Goal: Book appointment/travel/reservation

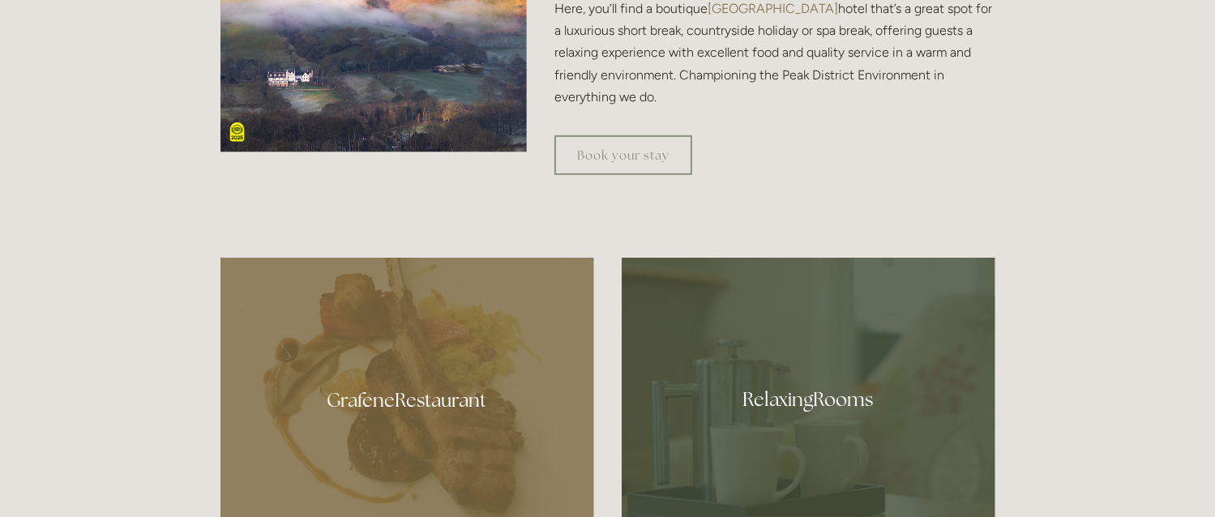
scroll to position [729, 0]
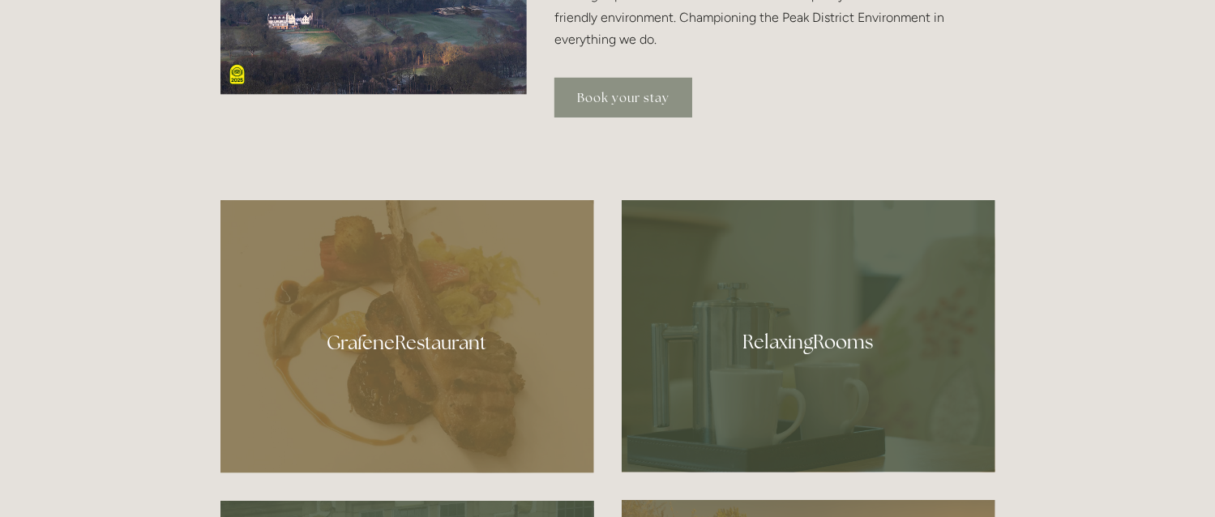
click at [599, 97] on link "Book your stay" at bounding box center [623, 98] width 138 height 40
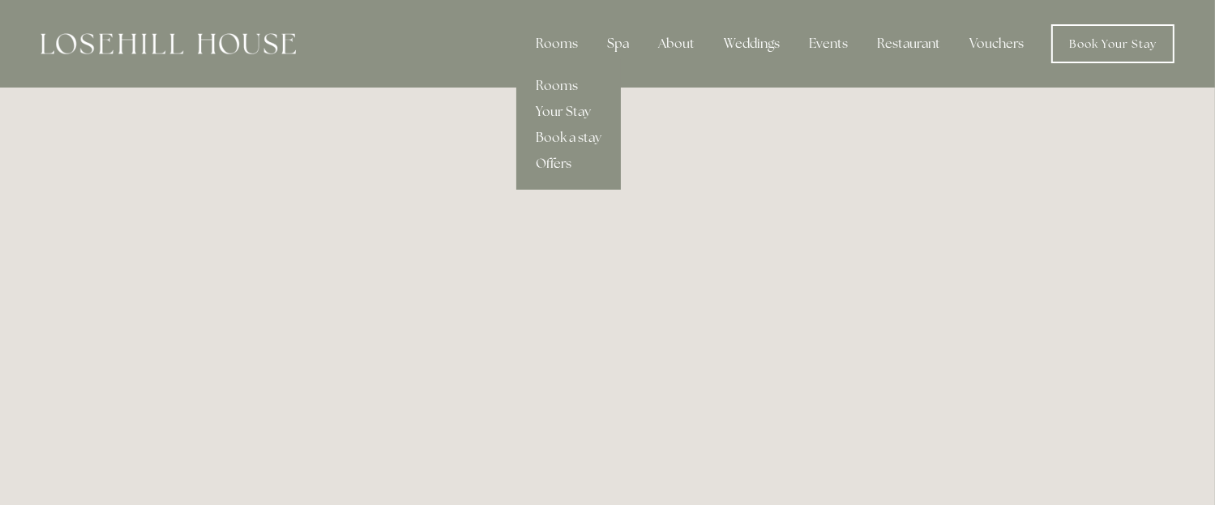
click at [557, 163] on link "Offers" at bounding box center [568, 164] width 105 height 26
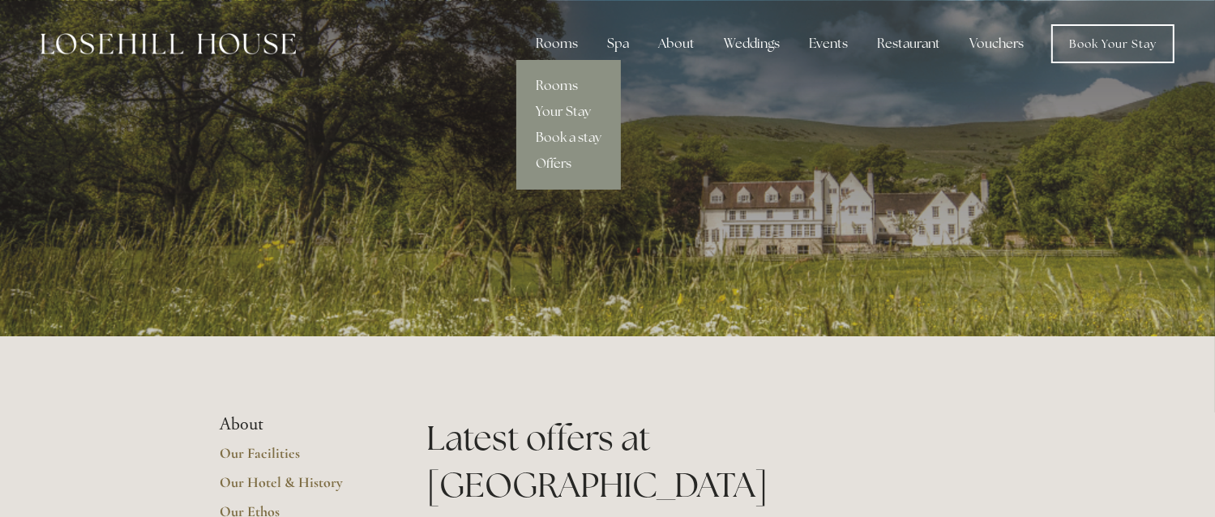
click at [571, 85] on link "Rooms" at bounding box center [568, 86] width 105 height 26
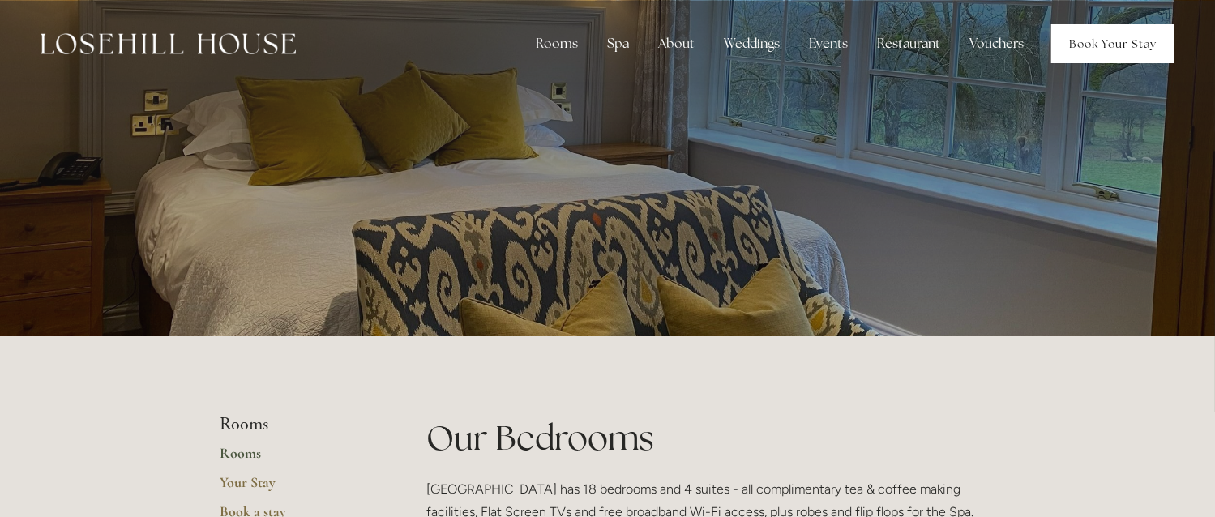
click at [1096, 36] on link "Book Your Stay" at bounding box center [1112, 43] width 123 height 39
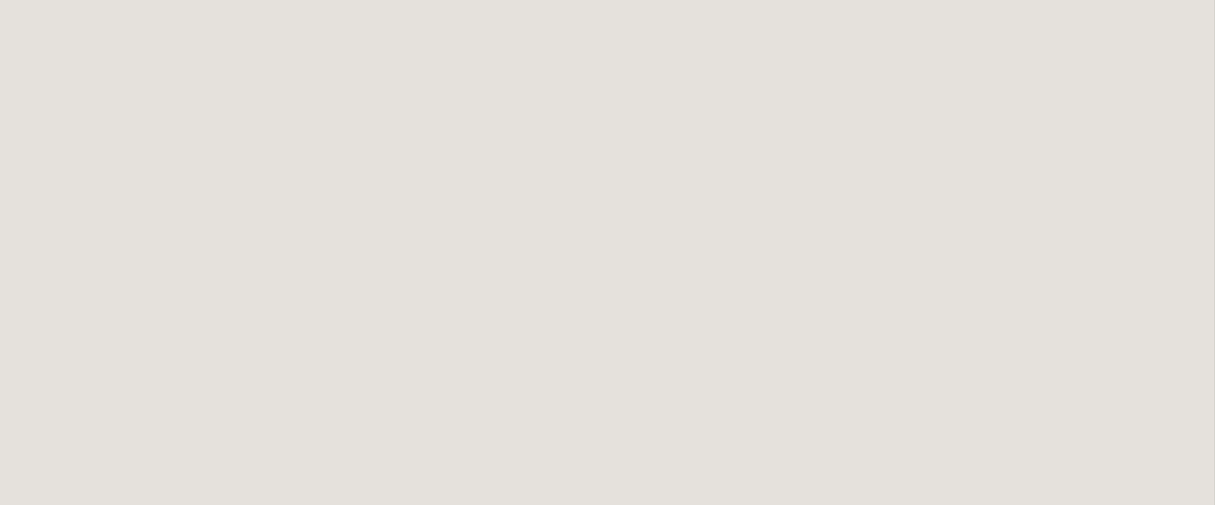
scroll to position [162, 0]
